Goal: Find specific page/section: Find specific page/section

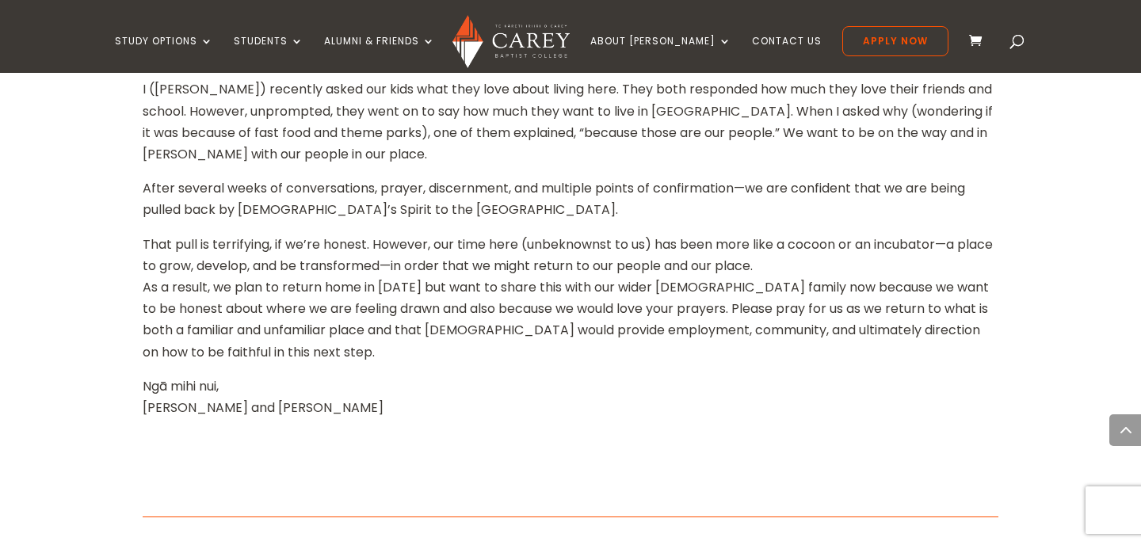
scroll to position [1626, 0]
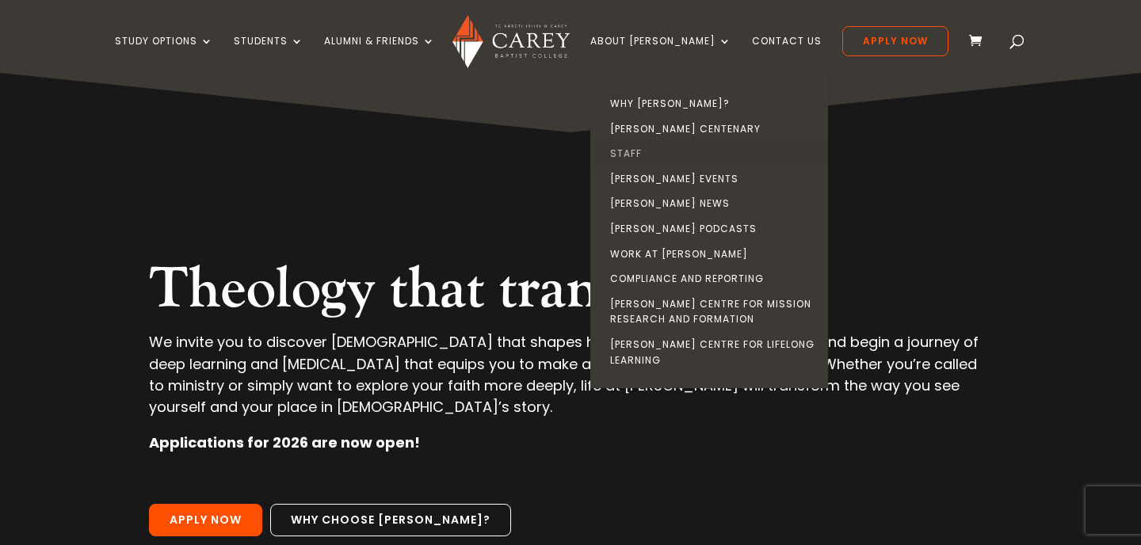
click at [648, 150] on link "Staff" at bounding box center [713, 153] width 238 height 25
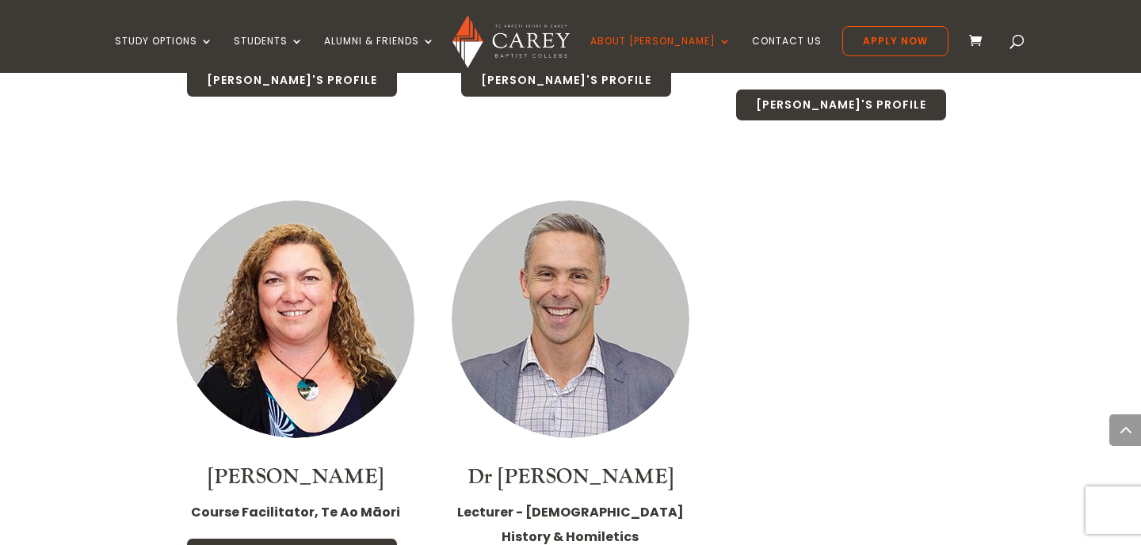
scroll to position [3601, 0]
